Goal: Check status

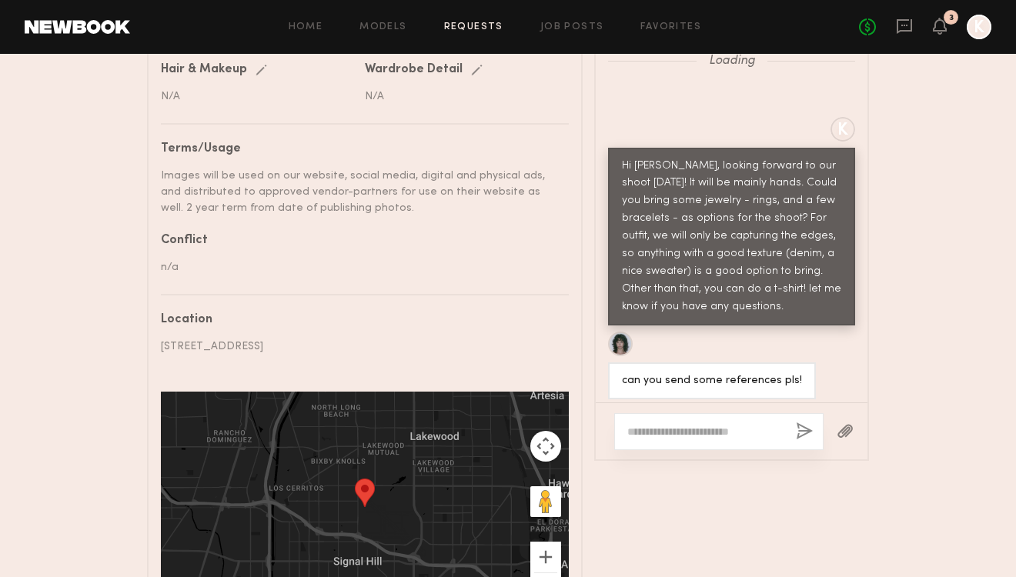
scroll to position [902, 0]
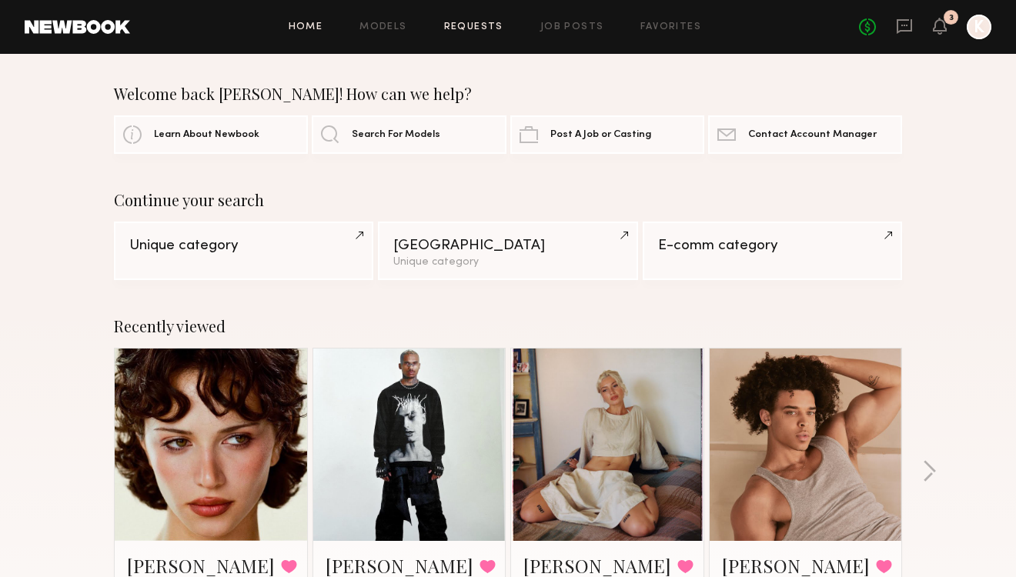
click at [456, 25] on link "Requests" at bounding box center [473, 27] width 59 height 10
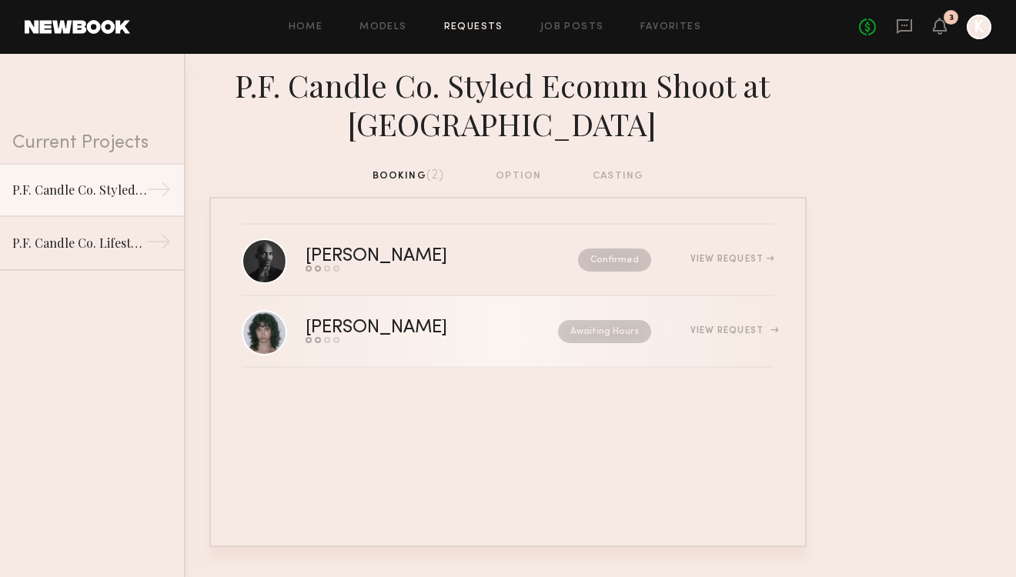
click at [762, 330] on div "View Request" at bounding box center [732, 330] width 84 height 9
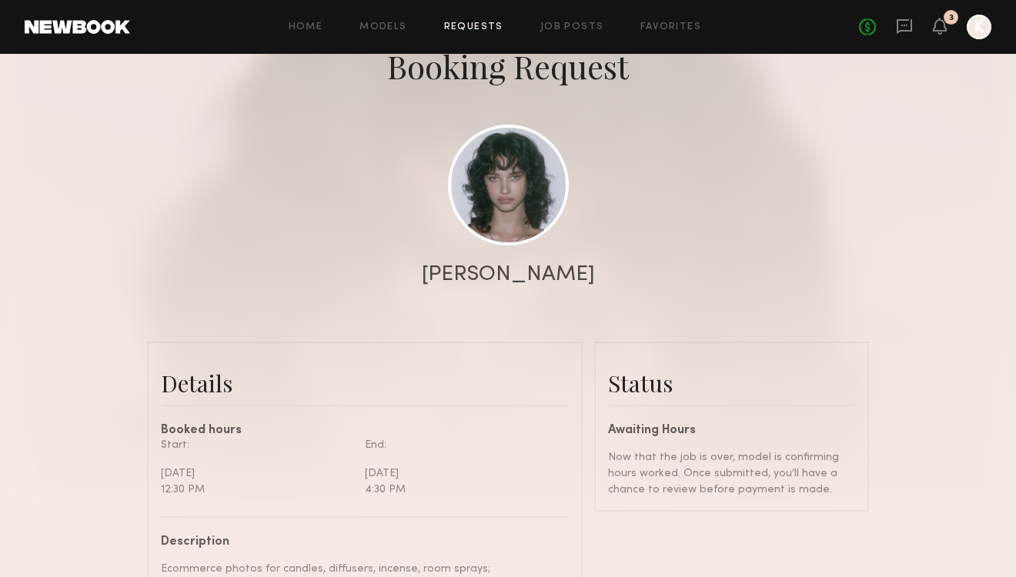
scroll to position [94, 0]
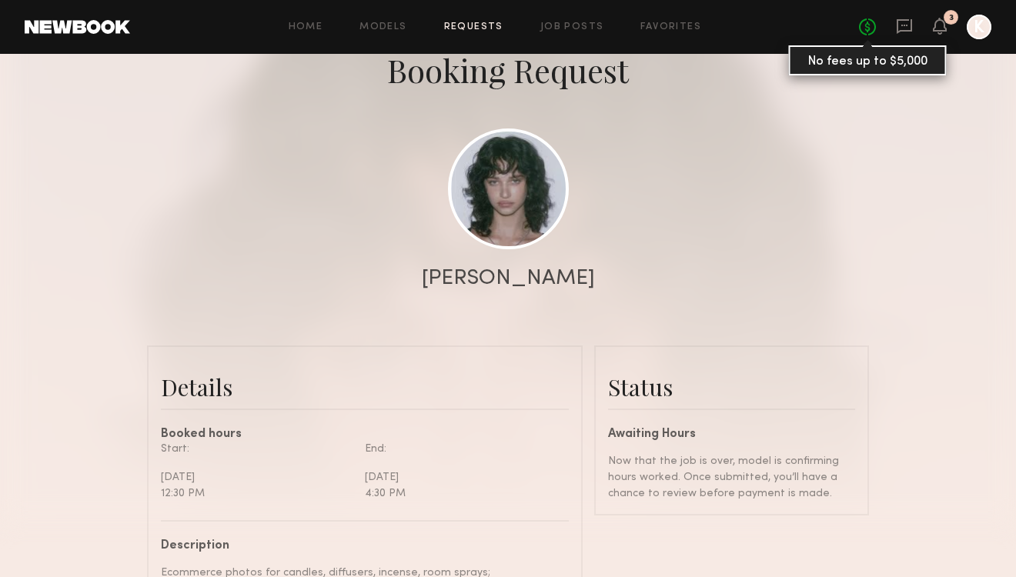
click at [866, 28] on link "No fees up to $5,000" at bounding box center [867, 26] width 17 height 17
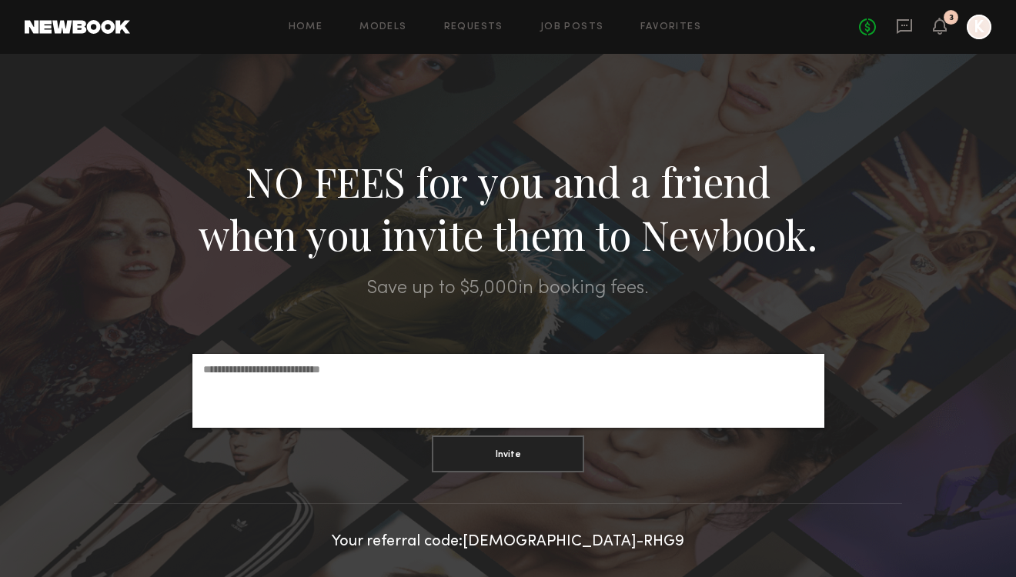
click at [984, 28] on div at bounding box center [978, 27] width 25 height 25
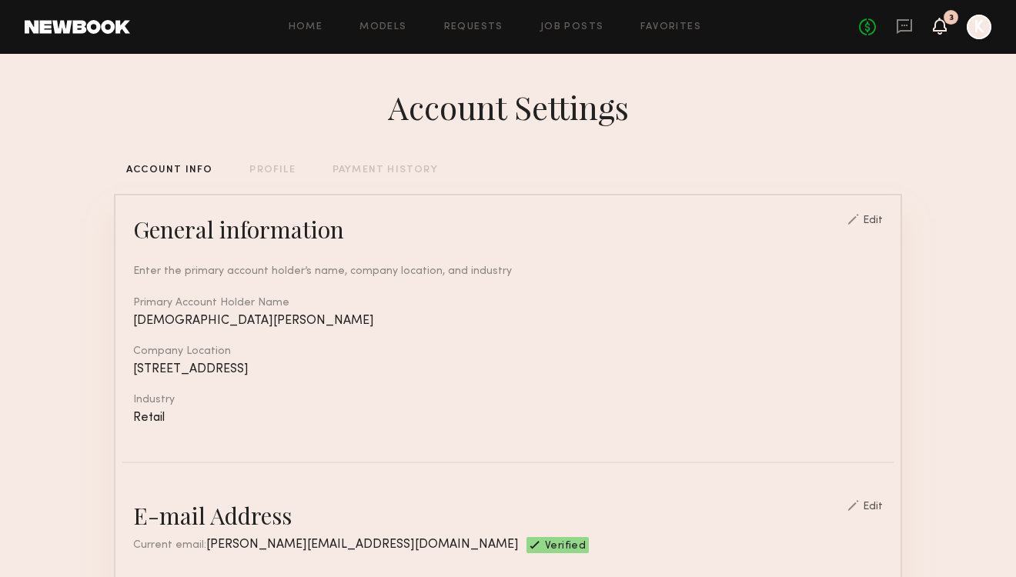
click at [945, 30] on icon at bounding box center [939, 25] width 12 height 11
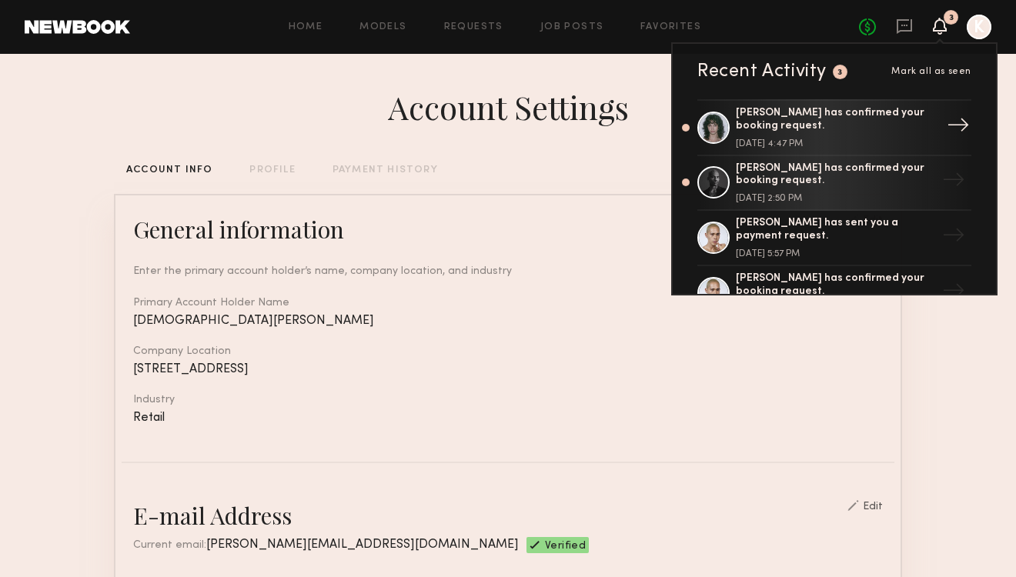
click at [883, 124] on div "[PERSON_NAME] has confirmed your booking request." at bounding box center [835, 120] width 200 height 26
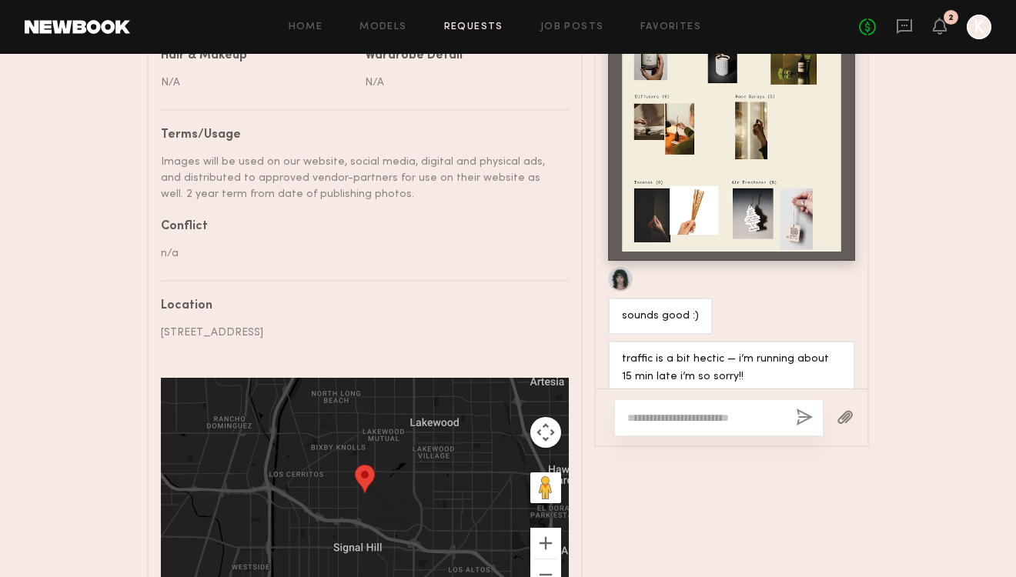
scroll to position [1008, 0]
